Goal: Information Seeking & Learning: Learn about a topic

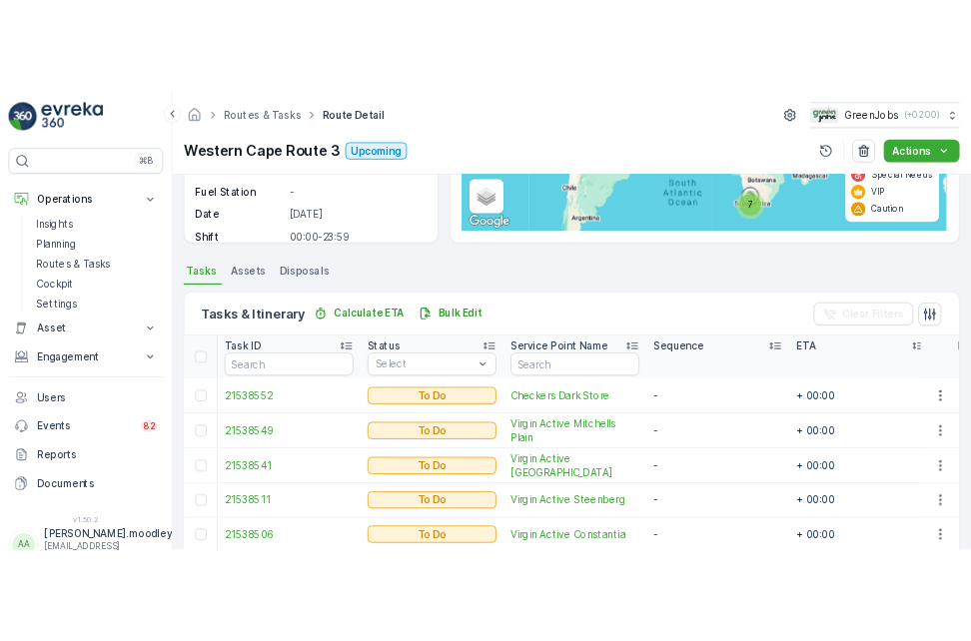
scroll to position [312, 0]
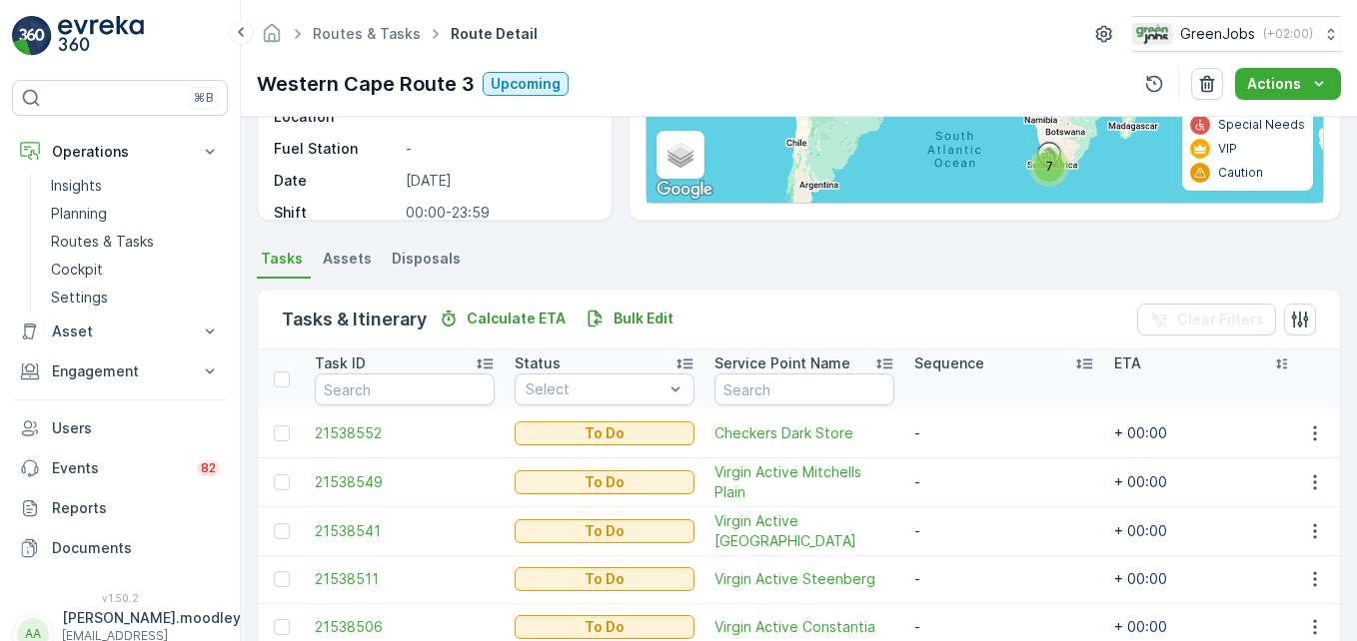
drag, startPoint x: 1285, startPoint y: 239, endPoint x: 1298, endPoint y: 255, distance: 20.6
click at [1285, 240] on div "Details Operation Bin Collection Start Time 05:00 End Time 20:00 Start Location…" at bounding box center [799, 379] width 1116 height 525
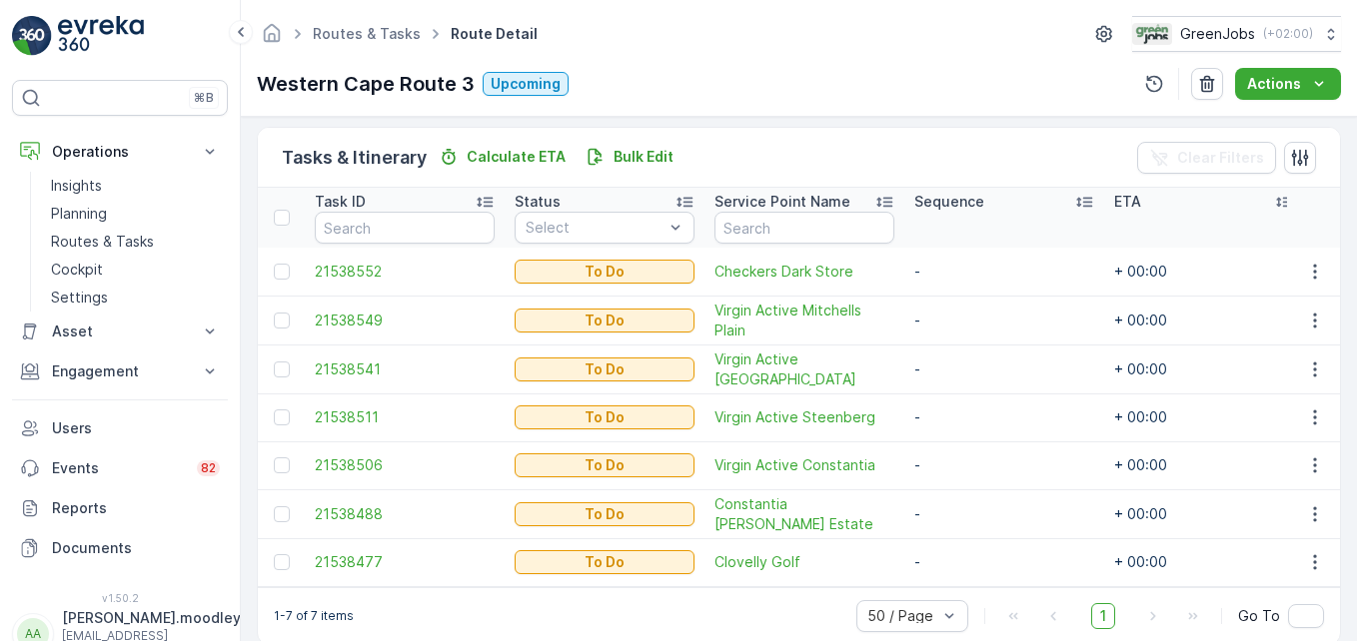
scroll to position [512, 0]
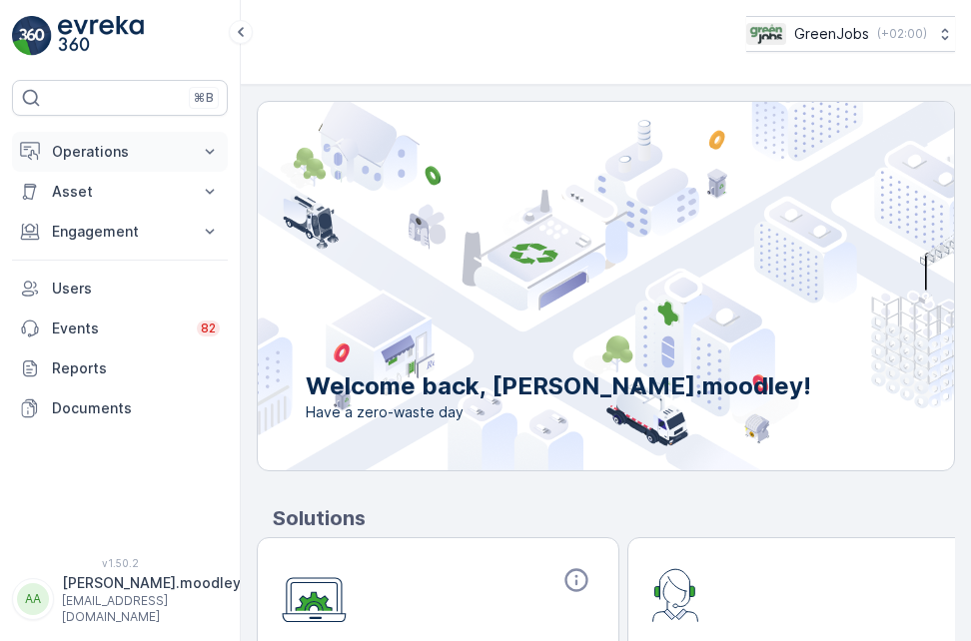
click at [135, 144] on p "Operations" at bounding box center [120, 152] width 136 height 20
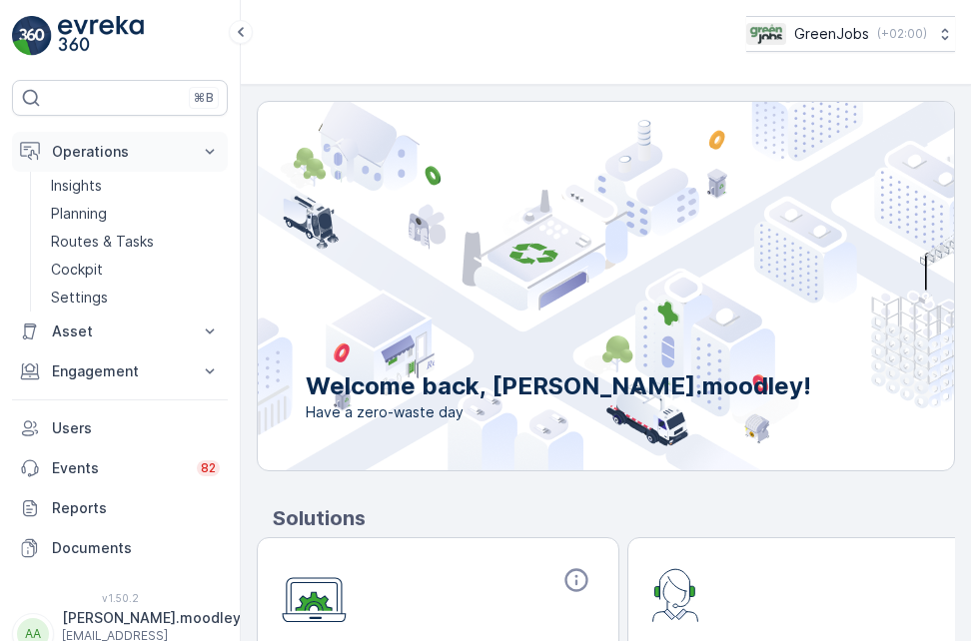
click at [207, 150] on icon at bounding box center [210, 151] width 9 height 5
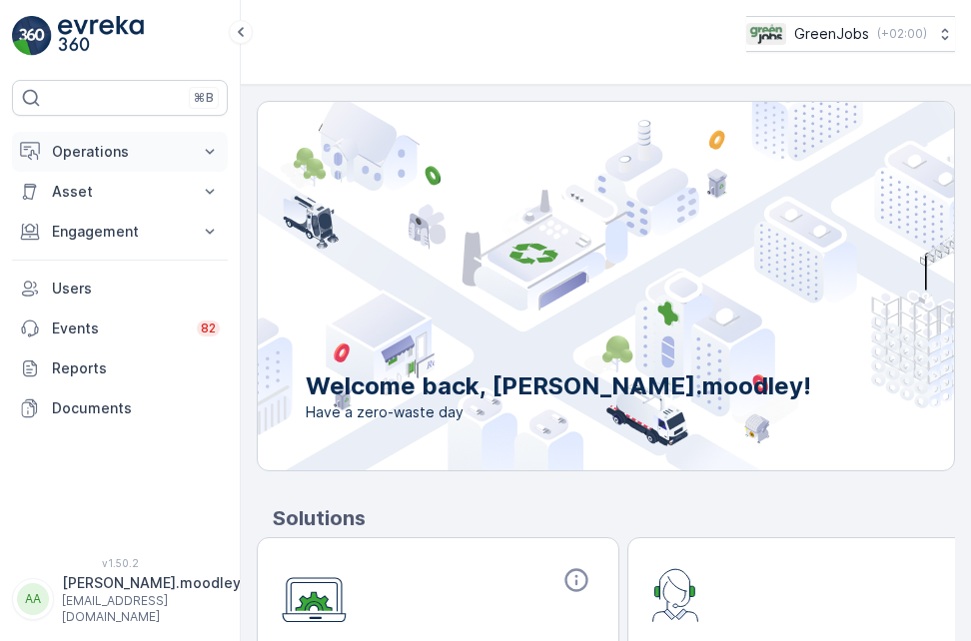
click at [207, 150] on icon at bounding box center [210, 151] width 9 height 5
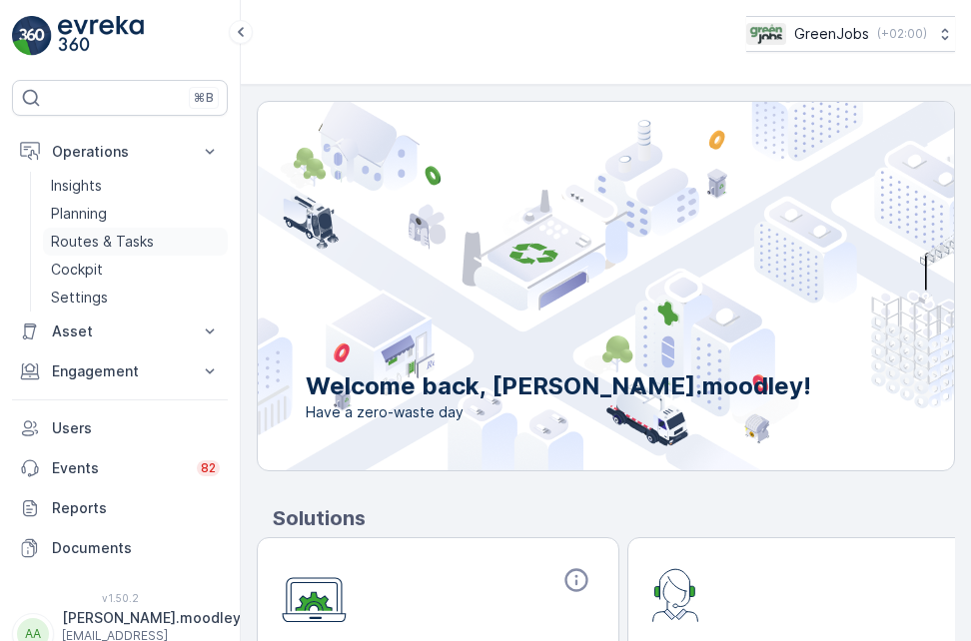
click at [110, 235] on p "Routes & Tasks" at bounding box center [102, 242] width 103 height 20
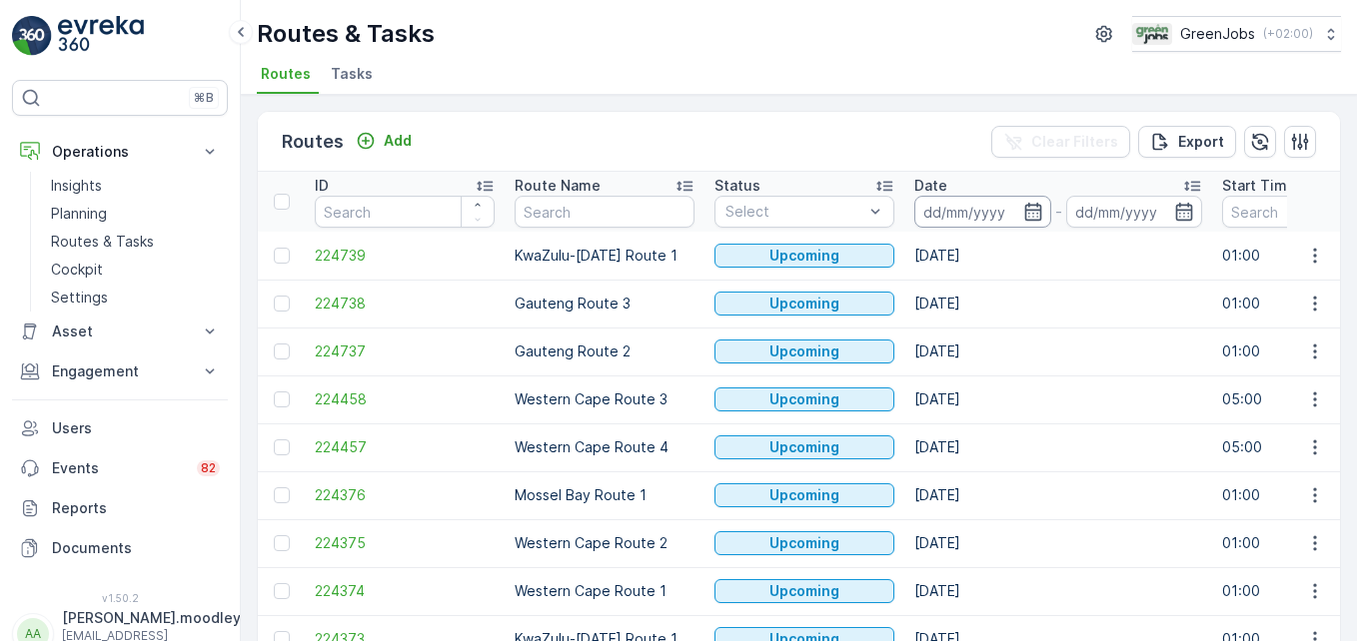
click at [935, 203] on input at bounding box center [982, 212] width 137 height 32
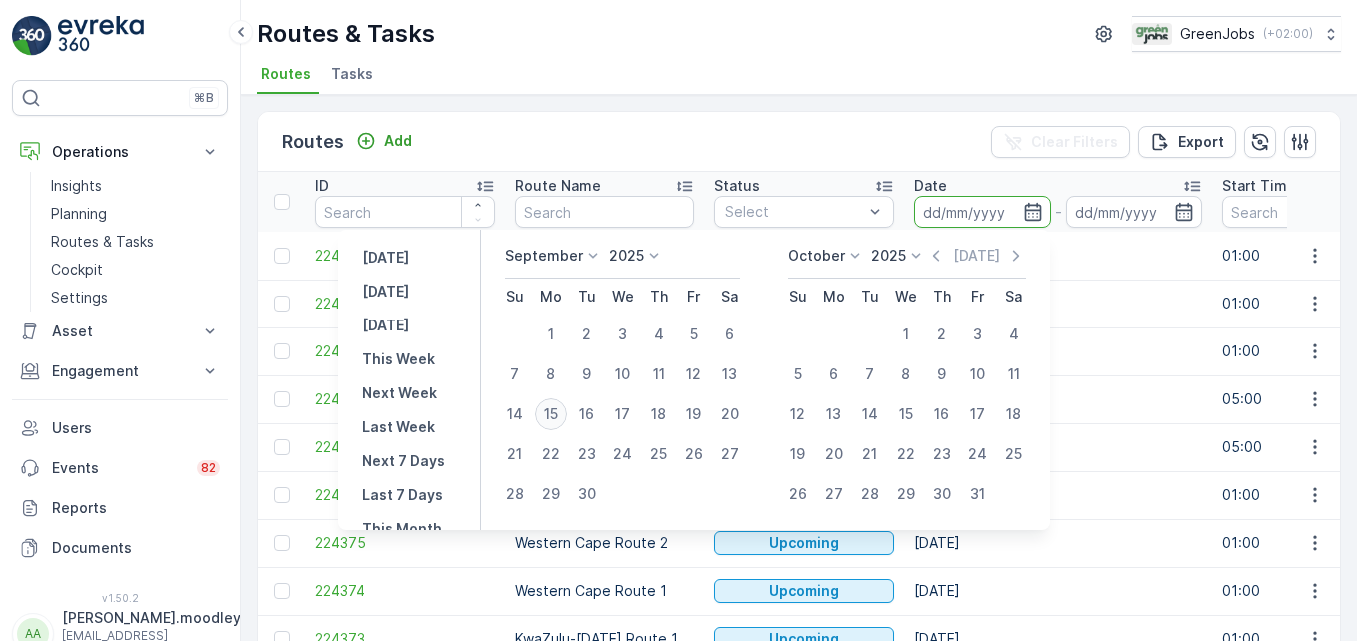
click at [555, 413] on div "15" at bounding box center [551, 415] width 32 height 32
type input "[DATE]"
click at [555, 413] on div "15" at bounding box center [551, 415] width 32 height 32
type input "[DATE]"
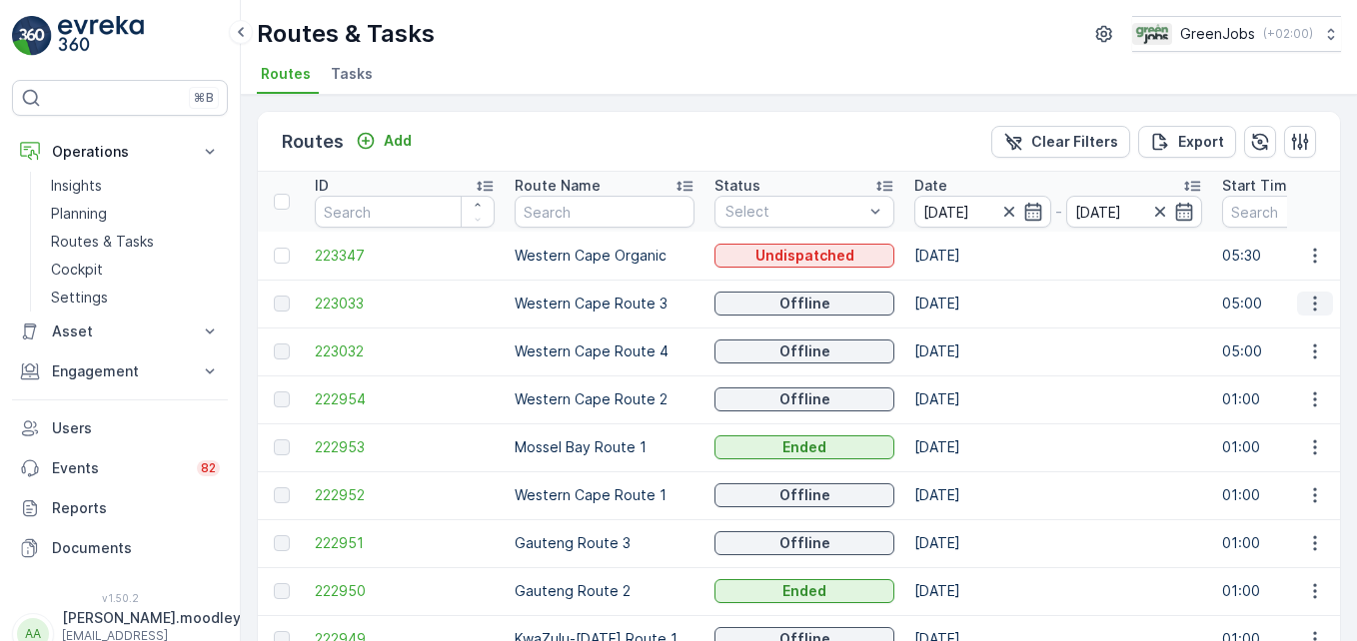
click at [970, 304] on icon "button" at bounding box center [1315, 304] width 20 height 20
click at [970, 334] on span "See More Details" at bounding box center [1268, 334] width 116 height 20
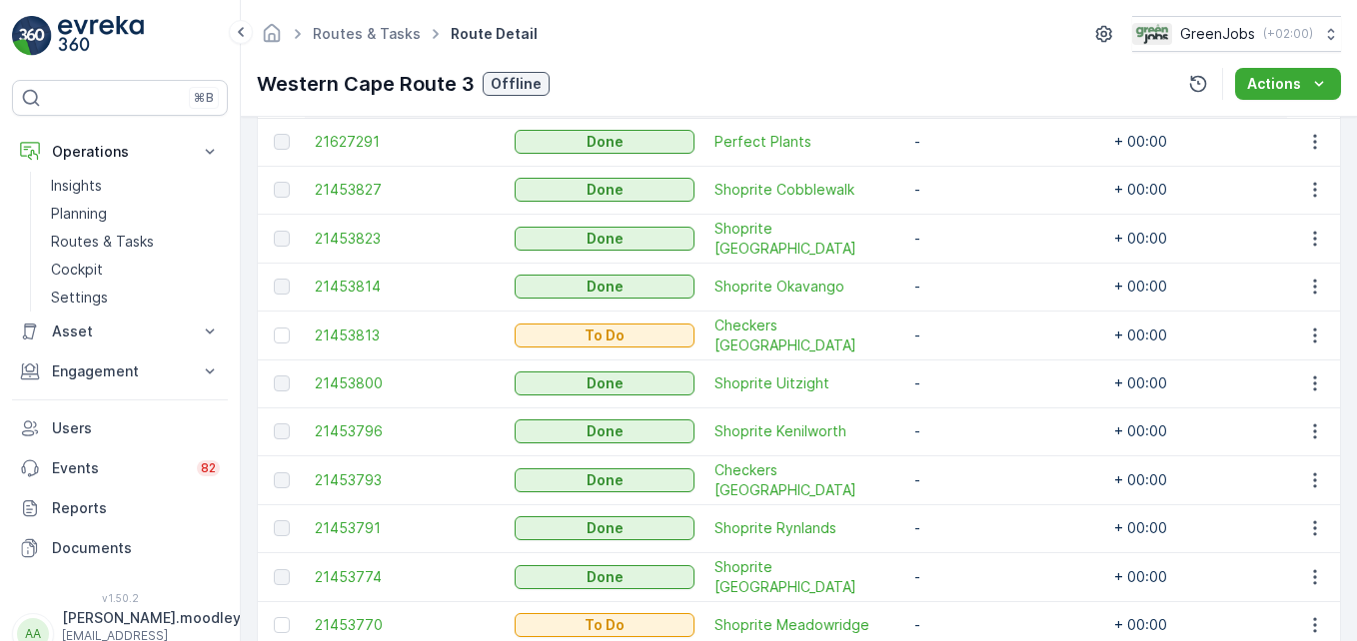
scroll to position [751, 0]
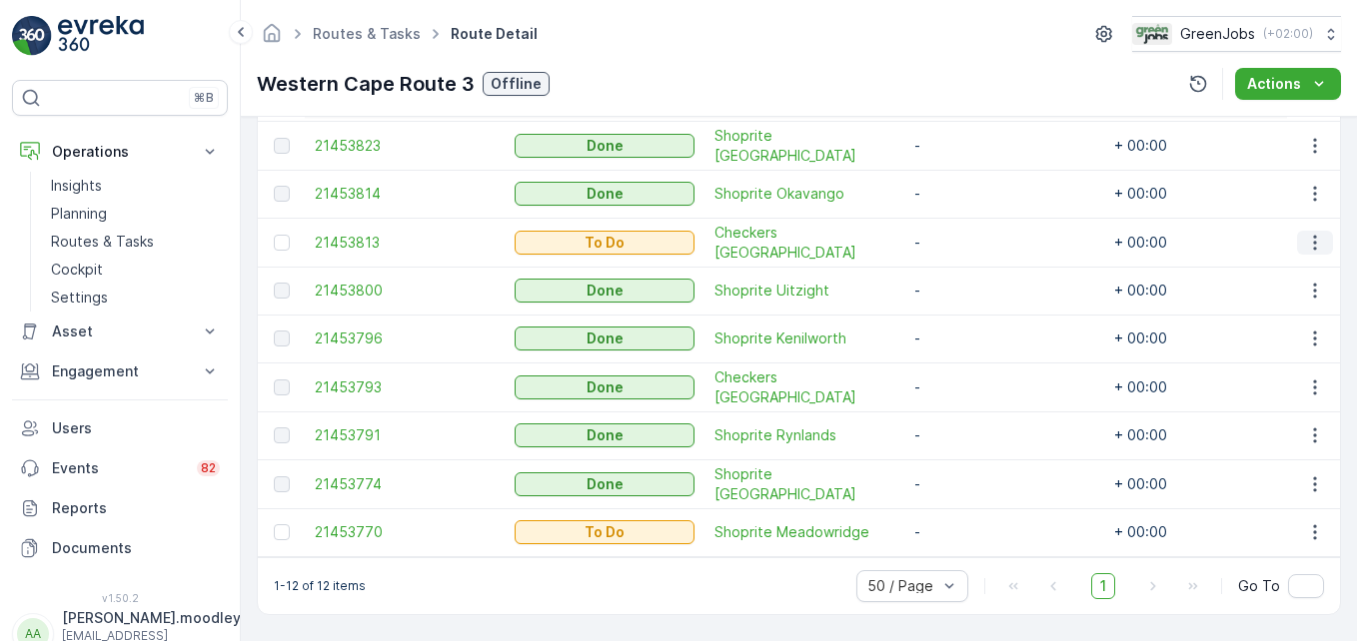
click at [970, 233] on icon "button" at bounding box center [1315, 243] width 20 height 20
click at [970, 268] on span "See More Details" at bounding box center [1273, 265] width 116 height 20
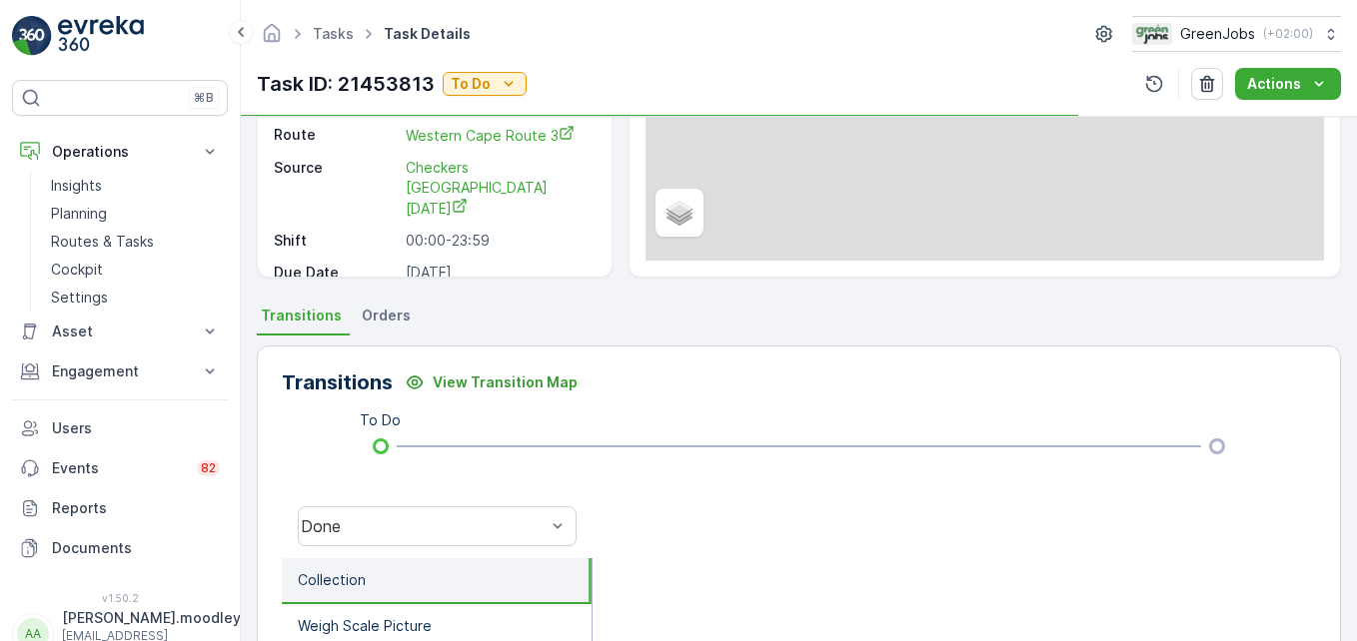
scroll to position [300, 0]
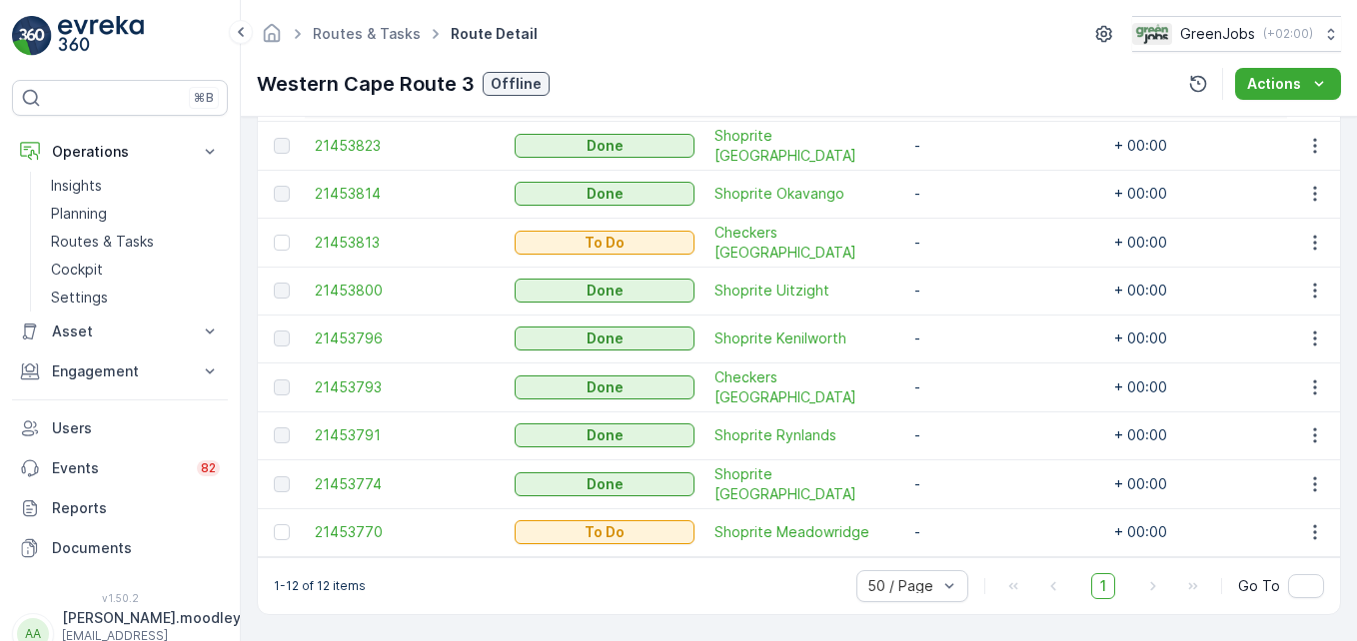
scroll to position [751, 0]
click at [970, 526] on icon "button" at bounding box center [1315, 533] width 20 height 20
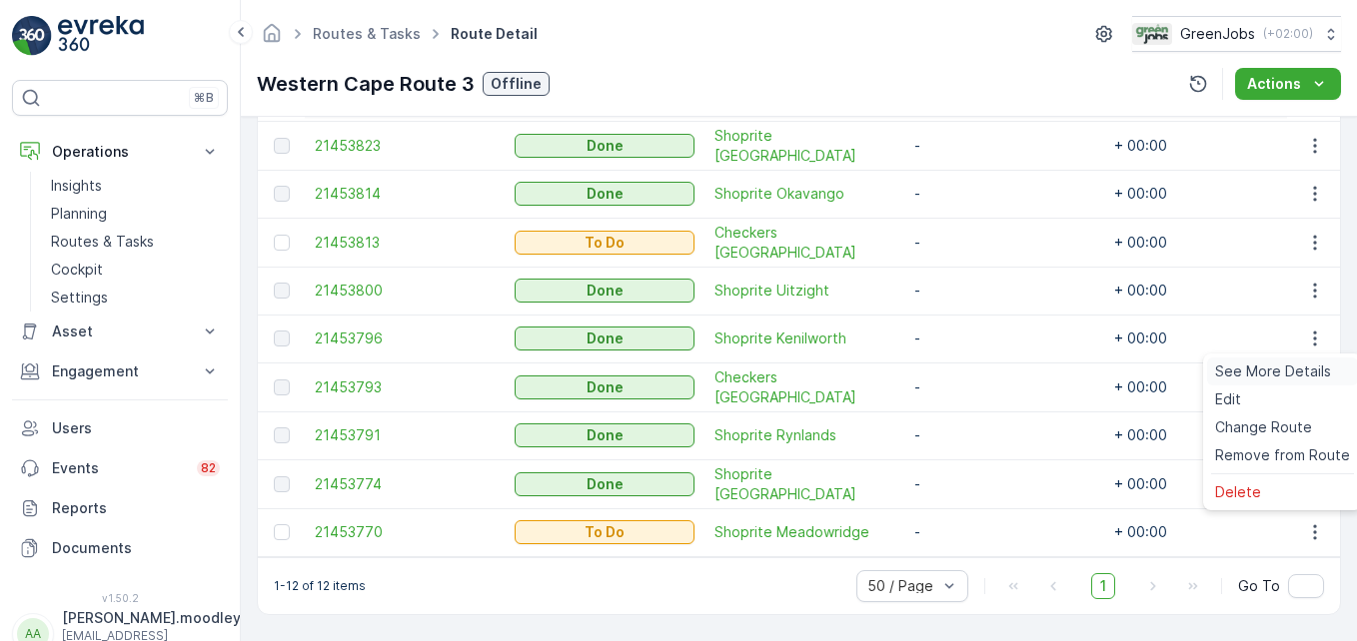
click at [970, 374] on span "See More Details" at bounding box center [1273, 372] width 116 height 20
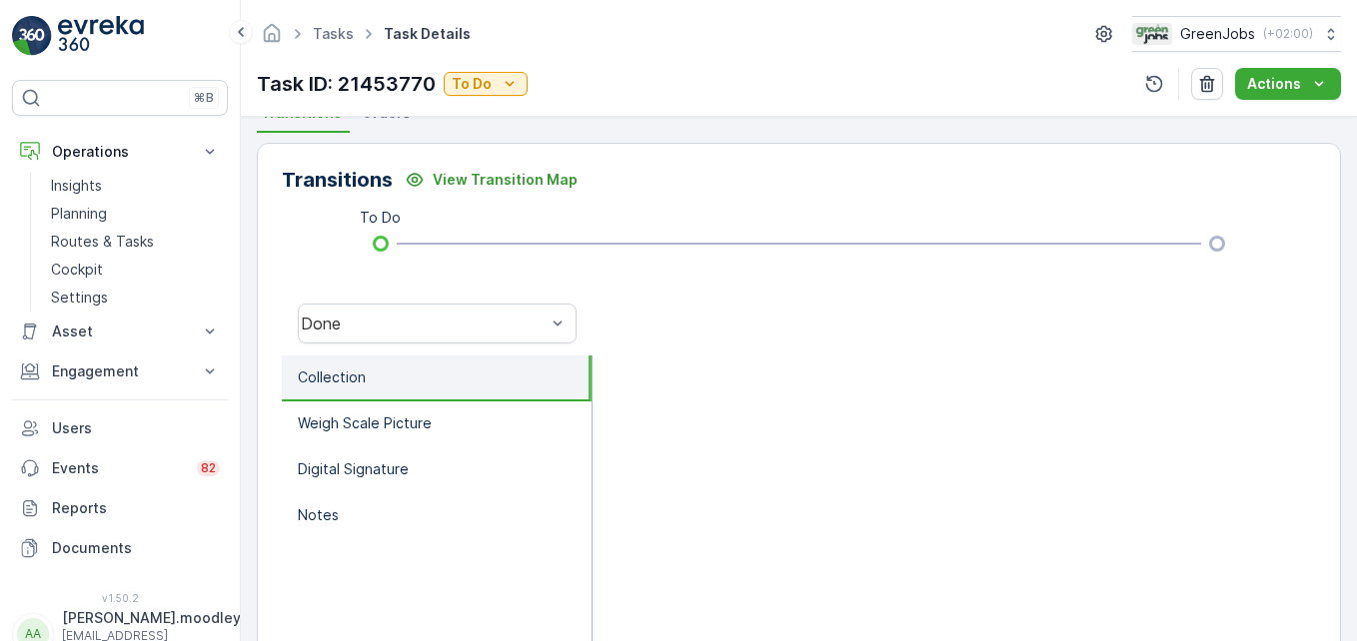
scroll to position [319, 0]
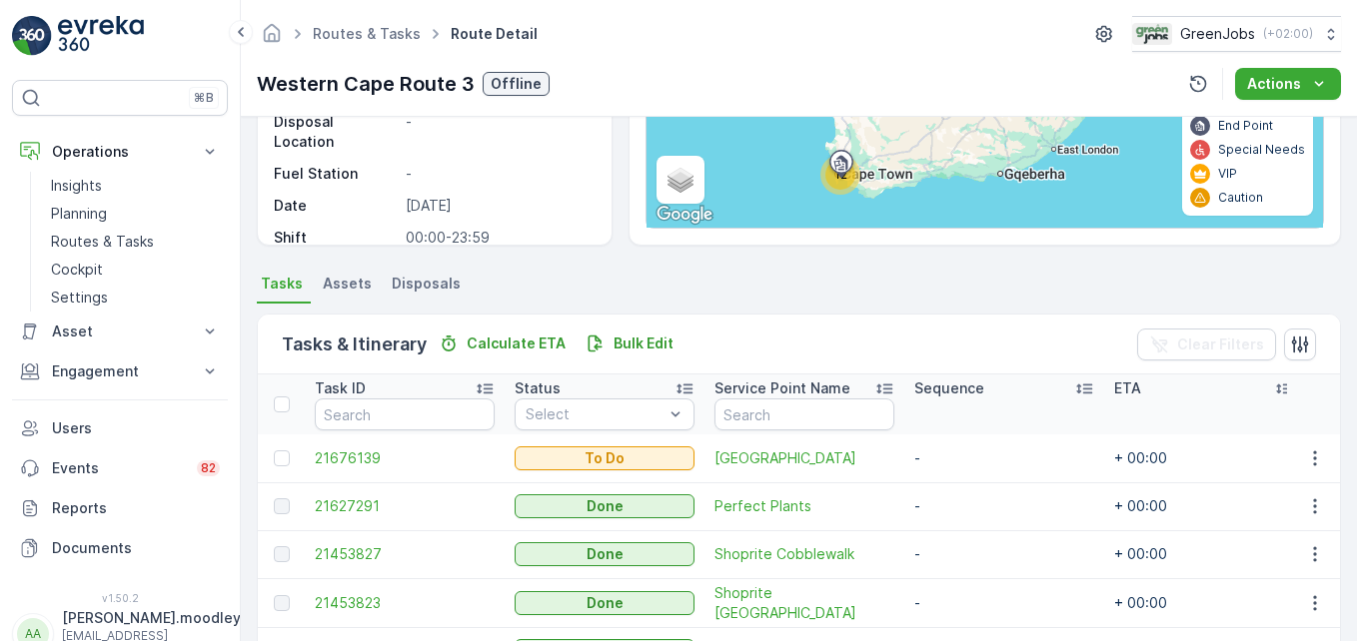
scroll to position [329, 0]
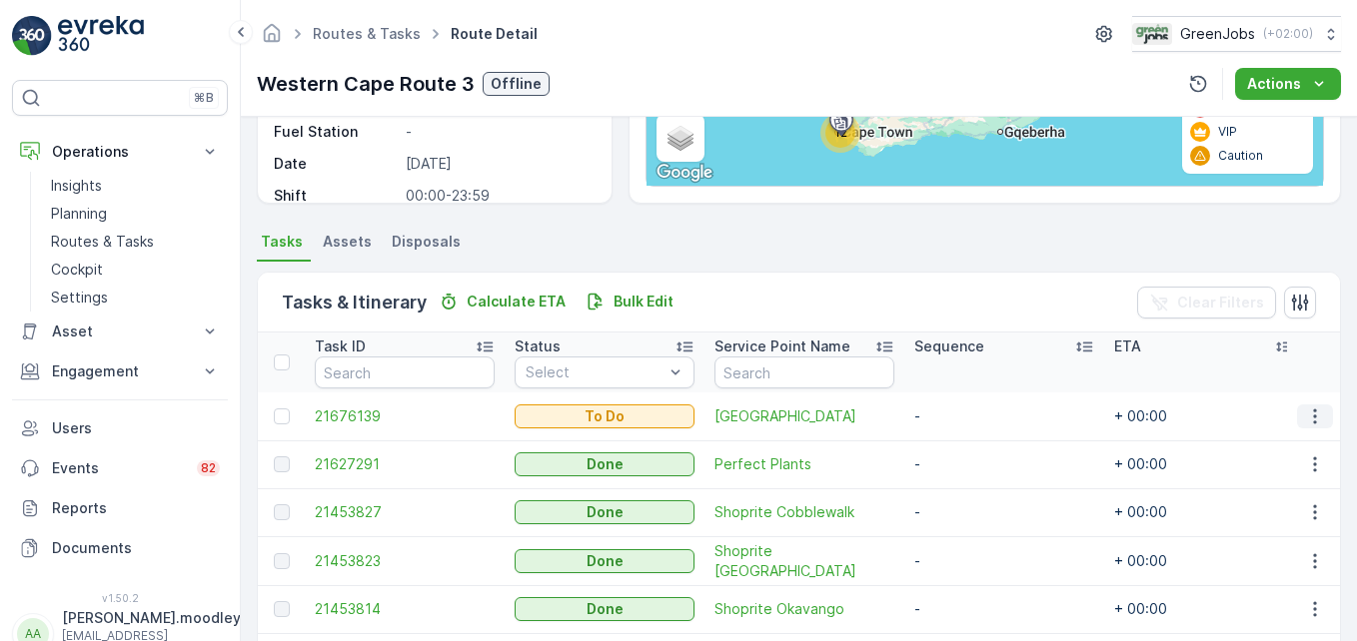
click at [970, 418] on icon "button" at bounding box center [1315, 417] width 20 height 20
click at [970, 446] on span "See More Details" at bounding box center [1273, 447] width 116 height 20
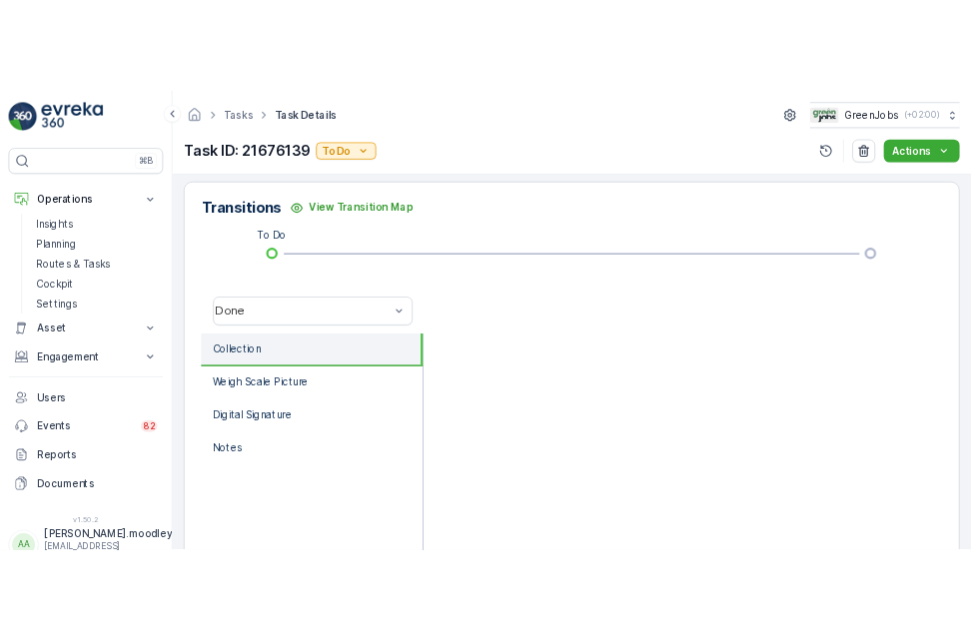
scroll to position [500, 0]
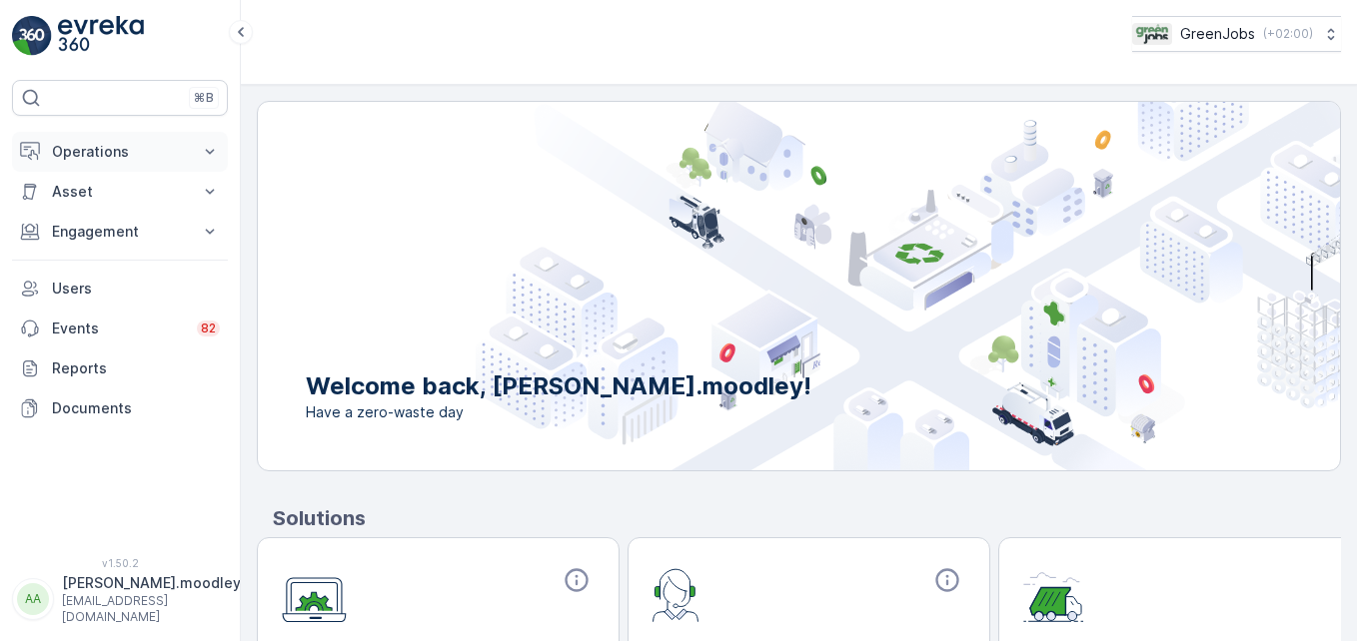
click at [214, 152] on icon at bounding box center [210, 152] width 20 height 20
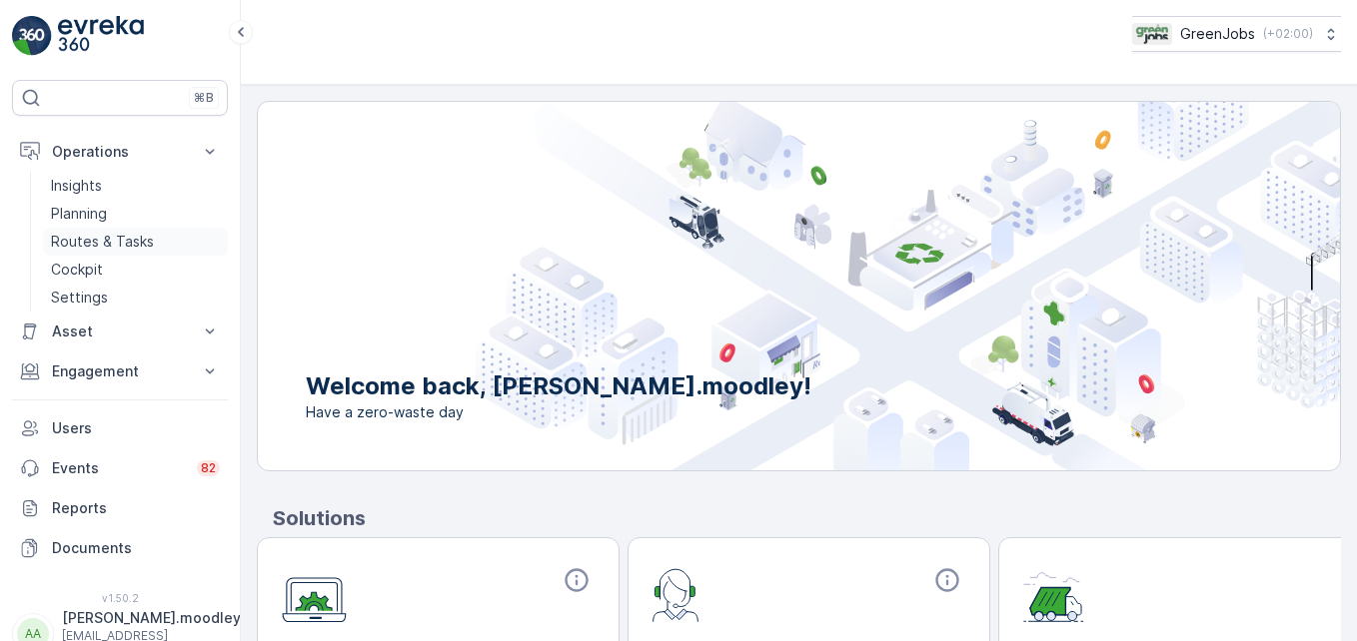
click at [123, 244] on p "Routes & Tasks" at bounding box center [102, 242] width 103 height 20
